Goal: Information Seeking & Learning: Learn about a topic

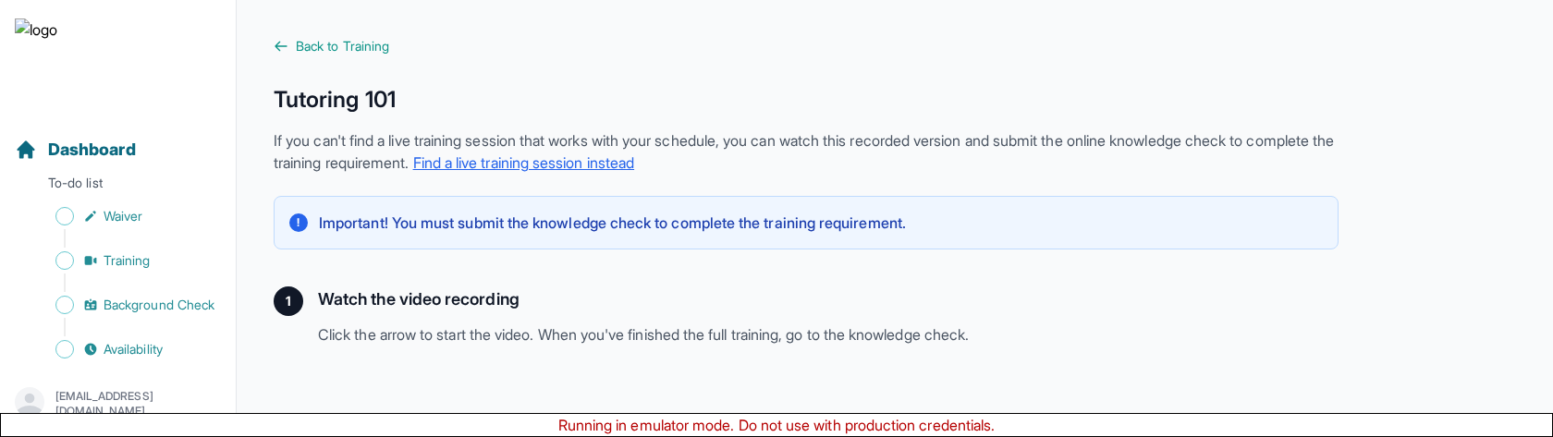
scroll to position [263, 0]
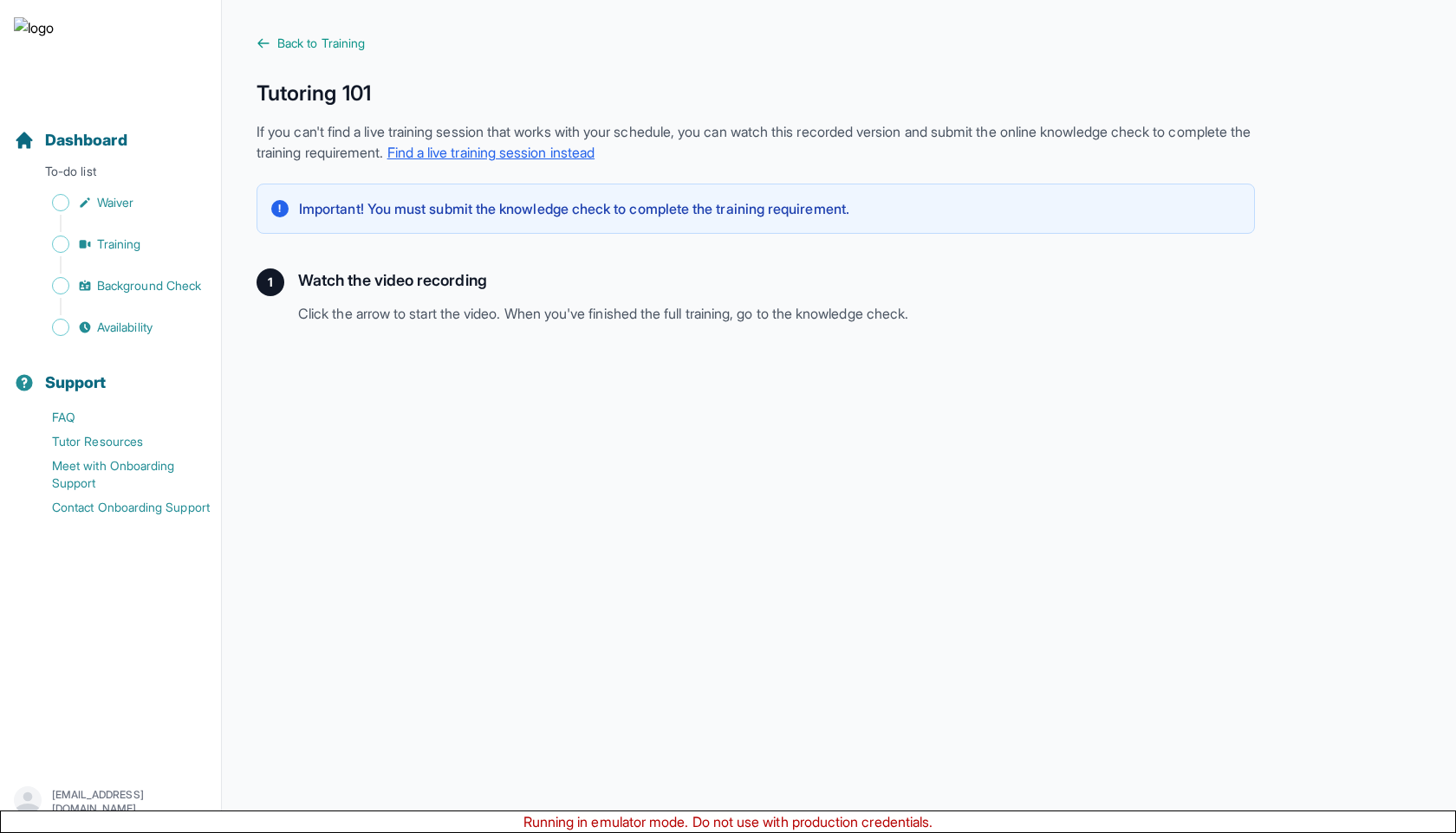
scroll to position [257, 0]
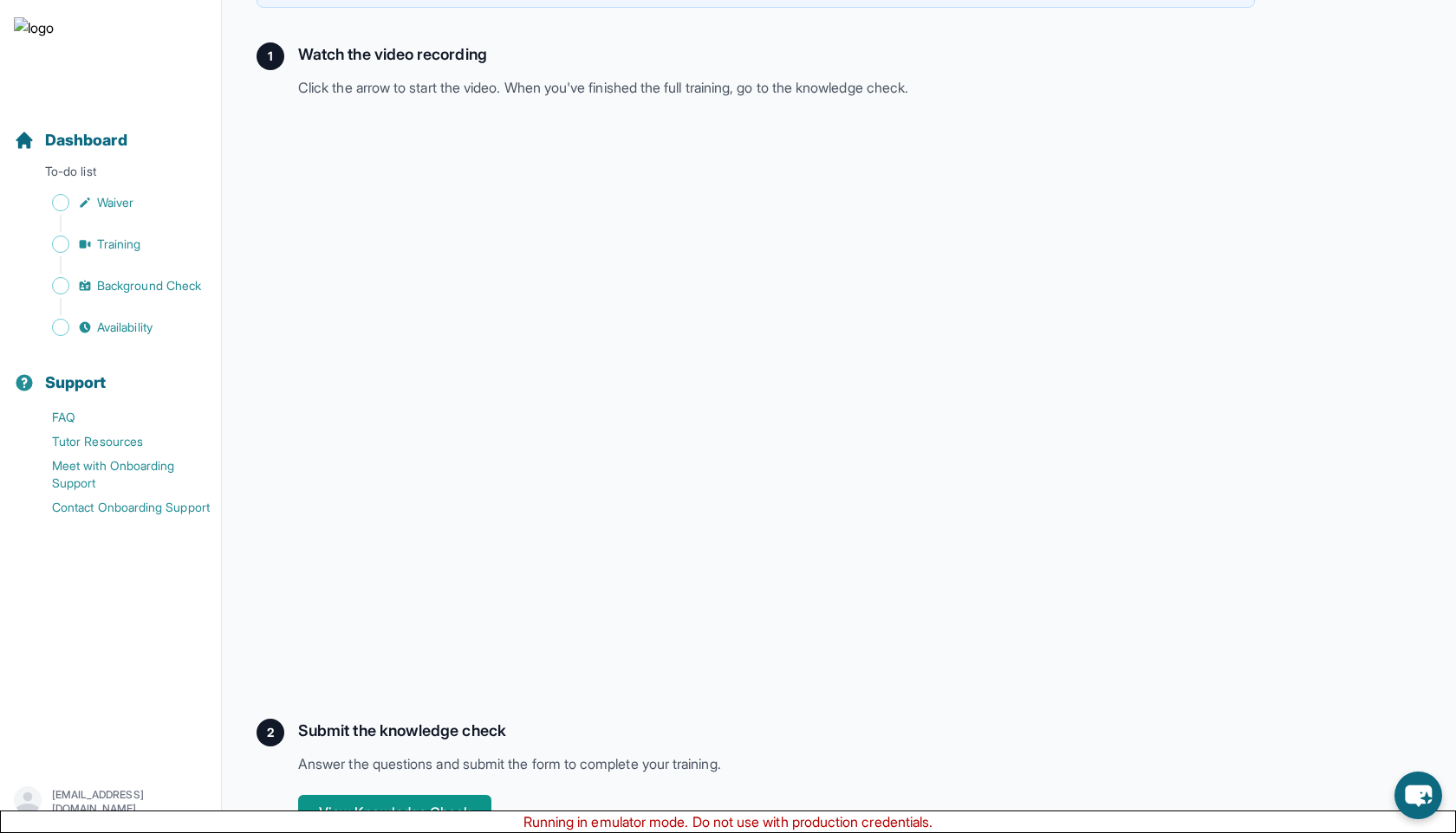
scroll to position [257, 0]
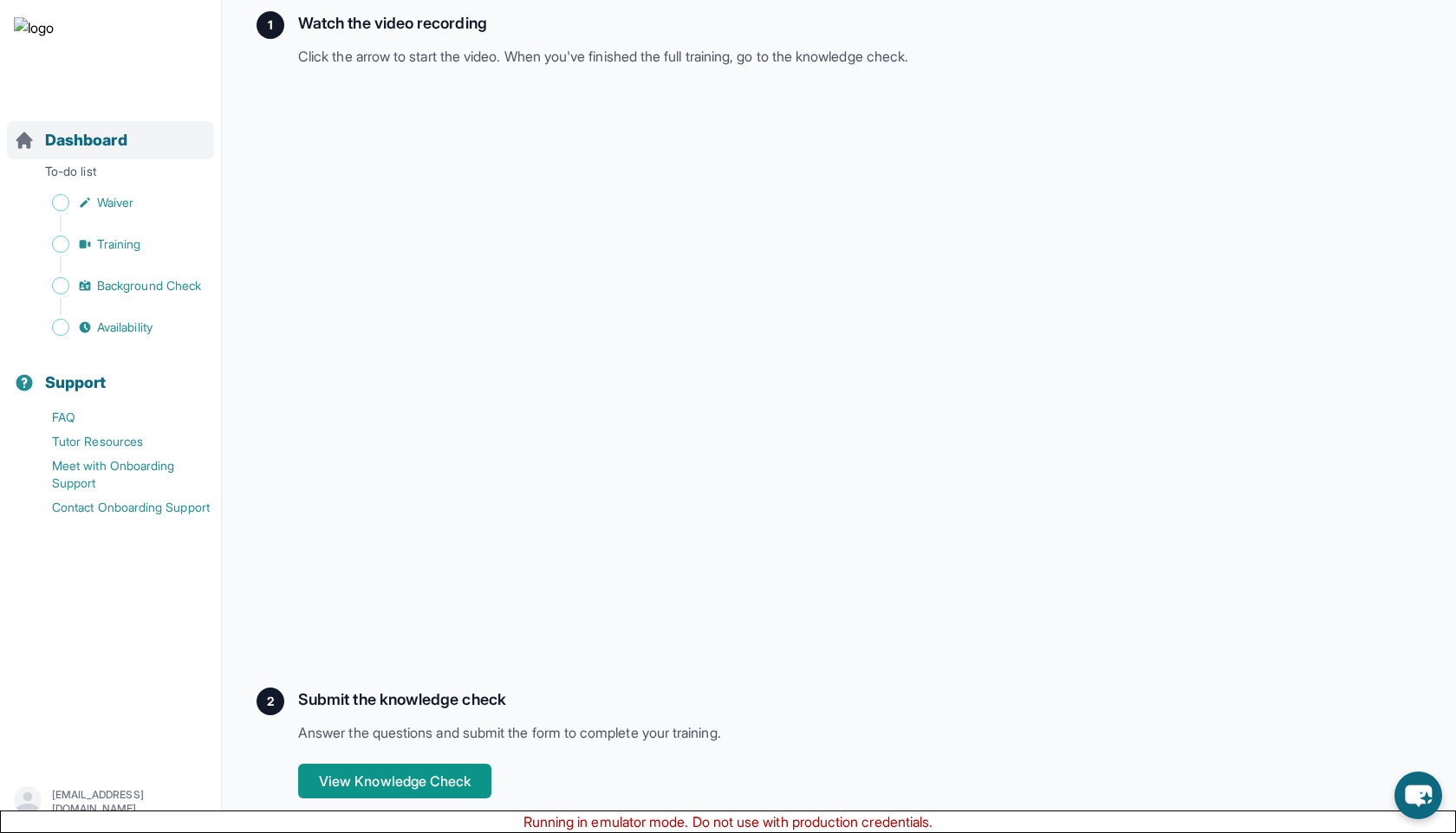
click at [114, 148] on span "Dashboard" at bounding box center [86, 141] width 83 height 24
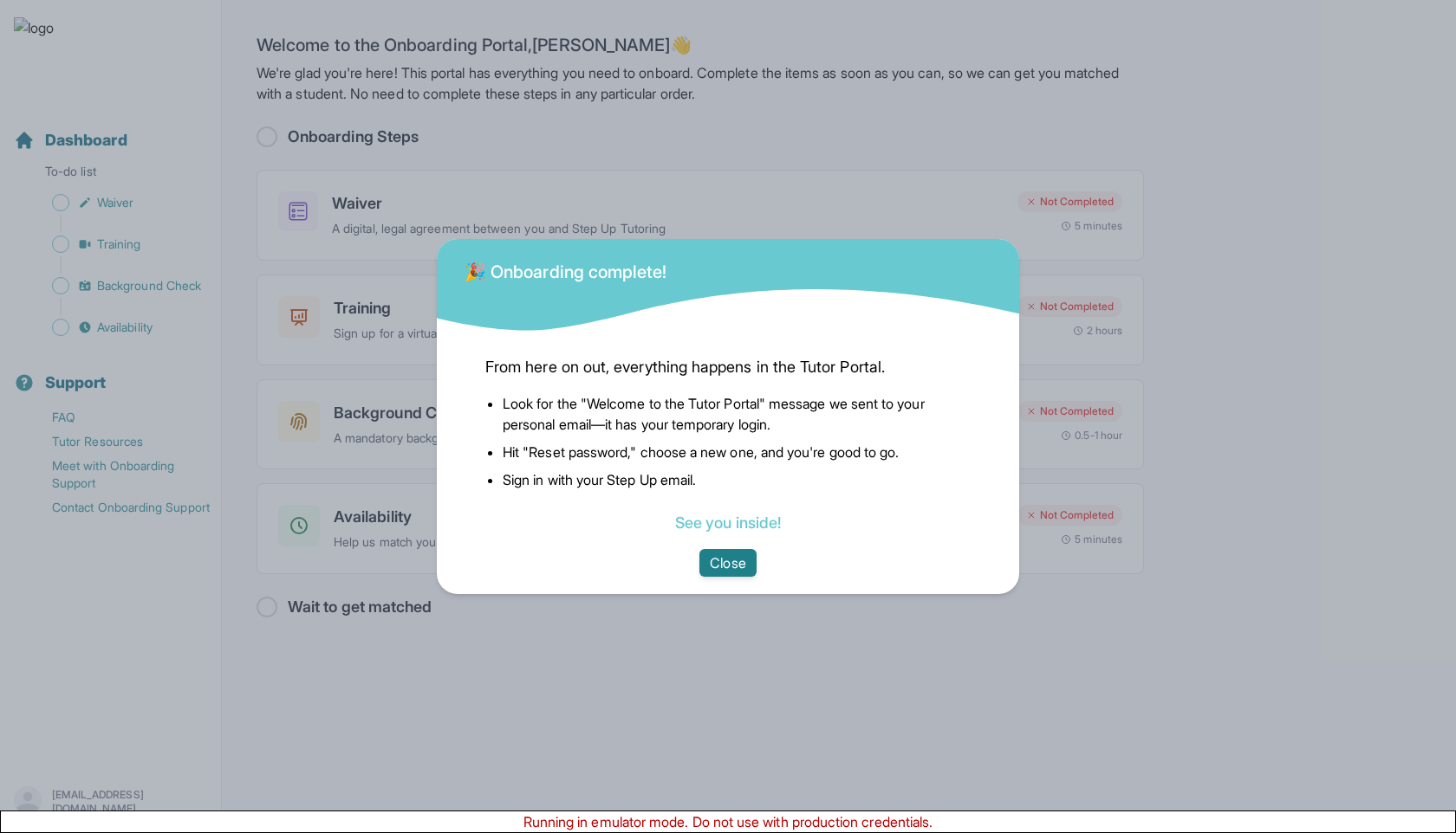
click at [736, 565] on button "Close" at bounding box center [728, 563] width 56 height 28
